Goal: Transaction & Acquisition: Purchase product/service

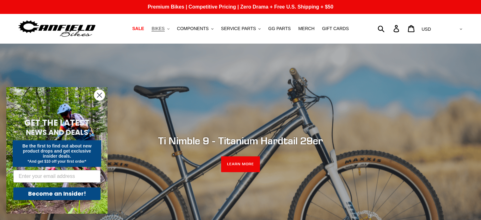
click at [164, 29] on span "BIKES" at bounding box center [157, 28] width 13 height 5
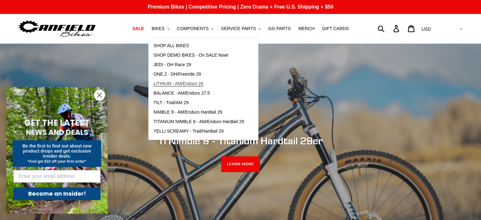
click at [191, 83] on span "LITHIUM - AM/Enduro 29" at bounding box center [178, 83] width 50 height 5
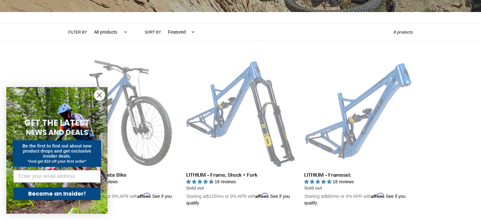
click at [103, 93] on circle "Close dialog" at bounding box center [99, 95] width 10 height 10
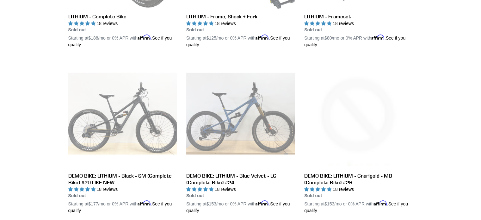
scroll to position [190, 0]
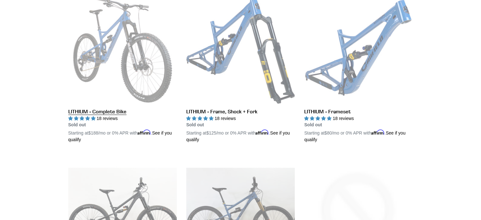
click at [136, 41] on link "LITHIUM - Complete Bike" at bounding box center [122, 69] width 108 height 148
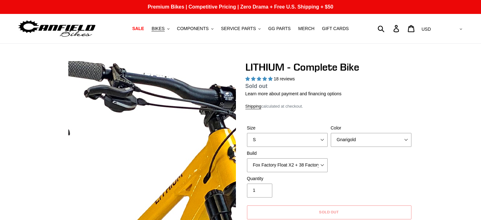
select select "highest-rating"
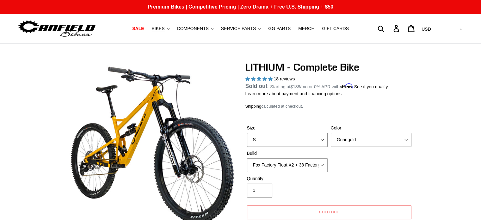
click at [310, 144] on select "S M L XL" at bounding box center [287, 140] width 81 height 14
click at [348, 140] on select "Gnarigold Blue Velvet Stealth Black" at bounding box center [371, 140] width 81 height 14
click at [331, 140] on select "Gnarigold Blue Velvet Stealth Black" at bounding box center [371, 140] width 81 height 14
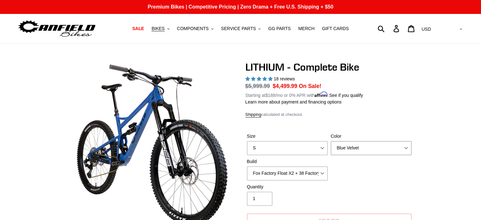
click at [347, 144] on select "Gnarigold Blue Velvet Stealth Black" at bounding box center [371, 148] width 81 height 14
select select "Stealth Black"
click at [331, 141] on select "Gnarigold Blue Velvet Stealth Black" at bounding box center [371, 148] width 81 height 14
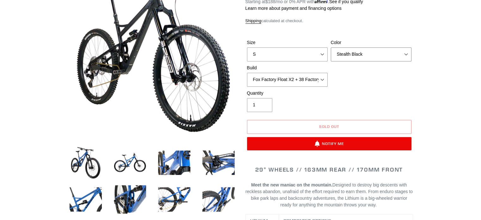
scroll to position [95, 0]
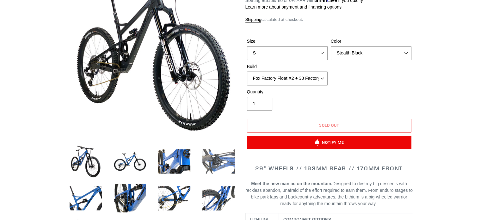
click at [225, 164] on img at bounding box center [218, 161] width 35 height 35
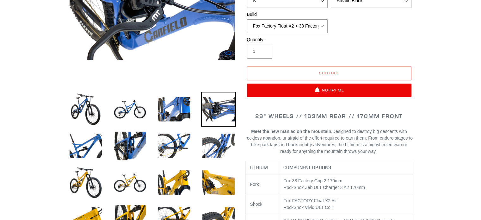
scroll to position [158, 0]
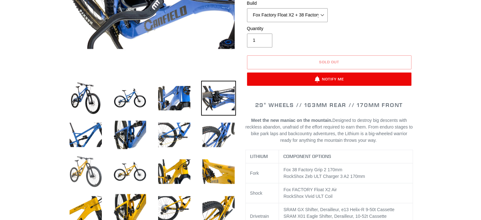
click at [88, 164] on img at bounding box center [85, 171] width 35 height 35
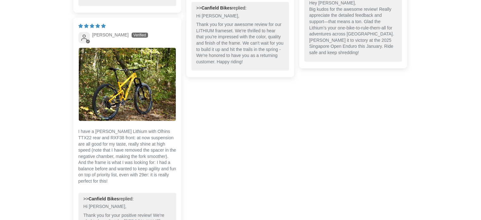
scroll to position [2150, 0]
